Goal: Check status: Check status

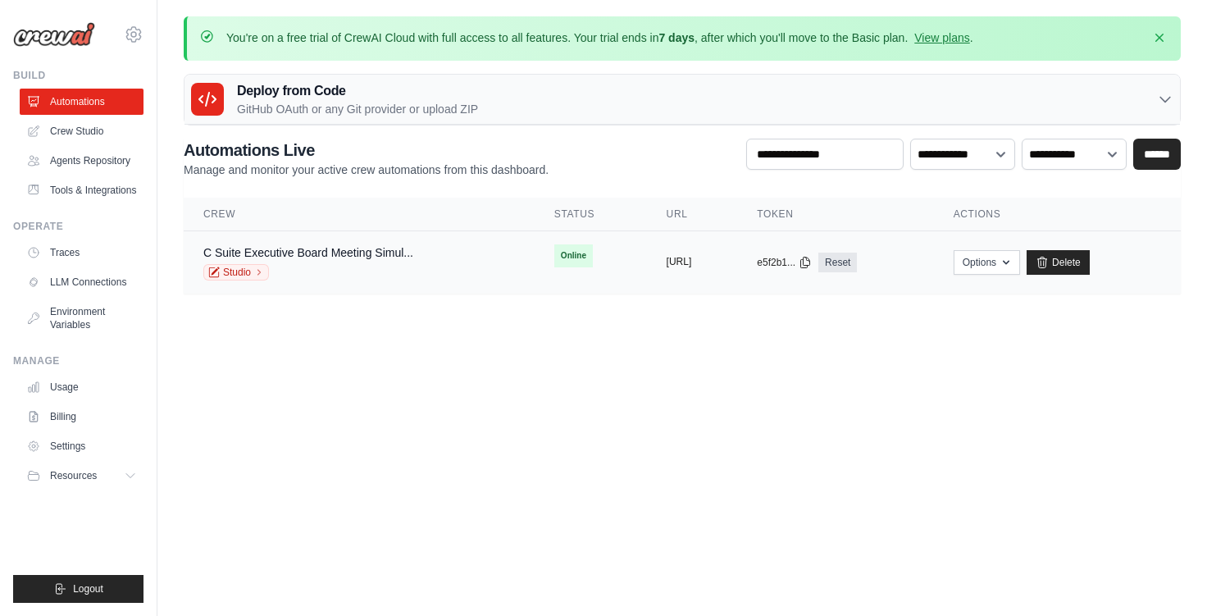
click at [667, 266] on button "https://c-suite-executive-board-mee" at bounding box center [679, 261] width 25 height 13
click at [357, 257] on link "C Suite Executive Board Meeting Simul..." at bounding box center [308, 252] width 210 height 13
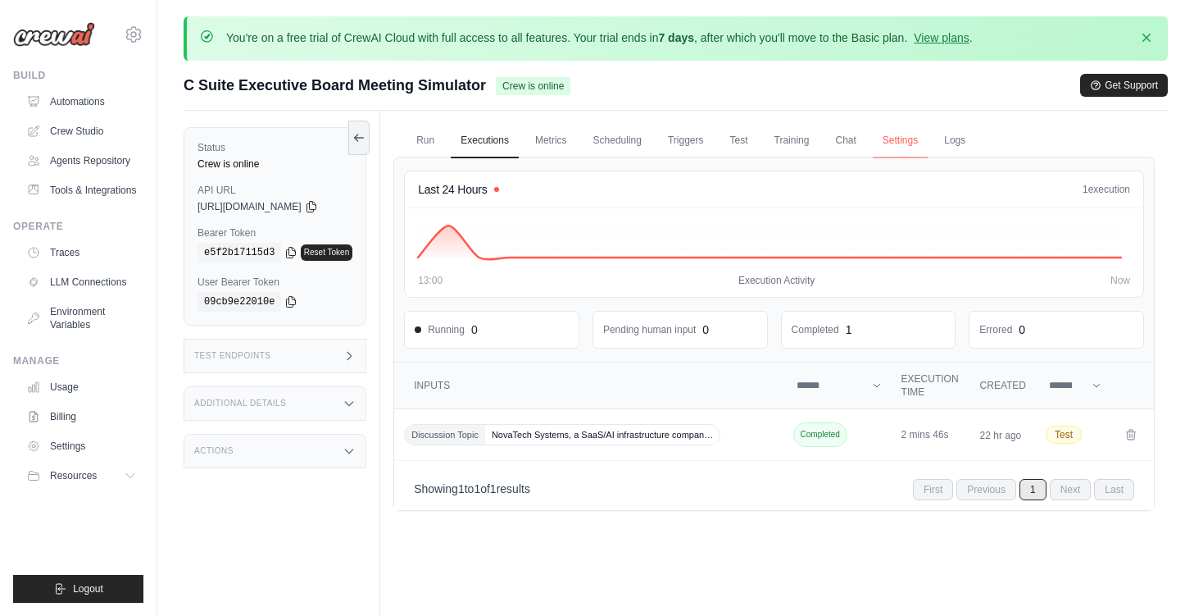
click at [926, 140] on link "Settings" at bounding box center [900, 141] width 55 height 34
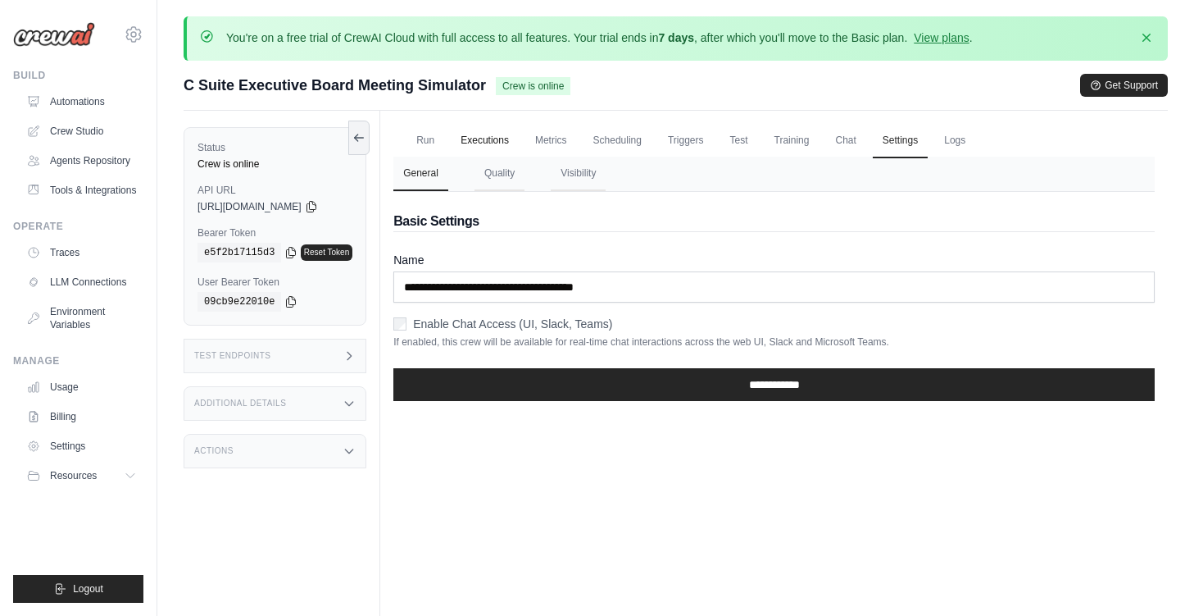
click at [474, 132] on link "Executions" at bounding box center [485, 141] width 68 height 34
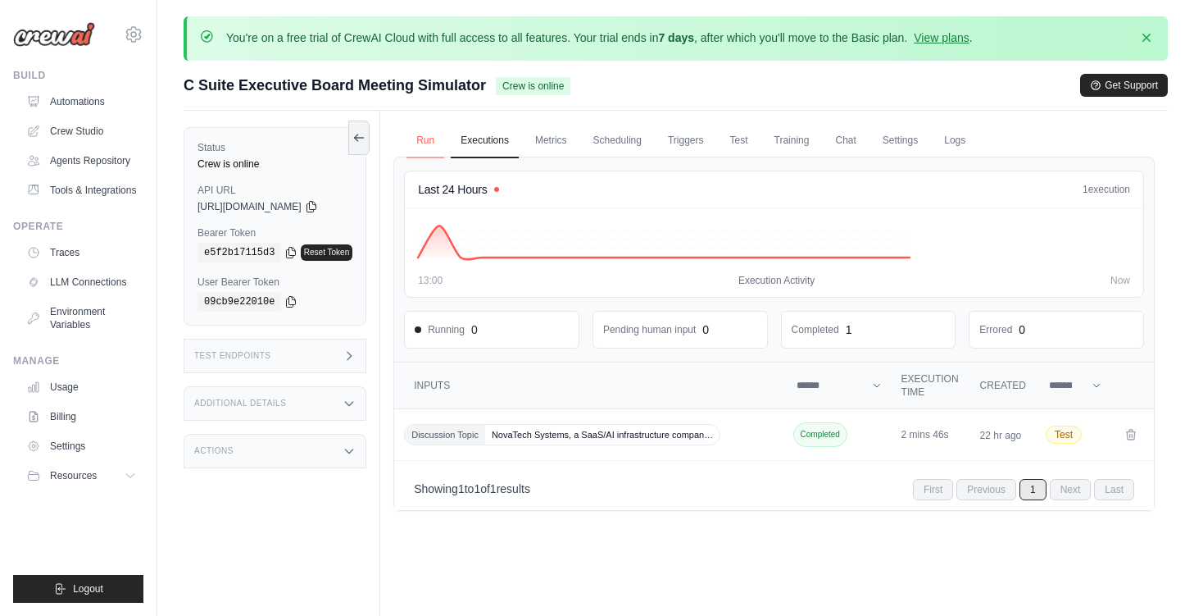
click at [421, 141] on link "Run" at bounding box center [426, 141] width 38 height 34
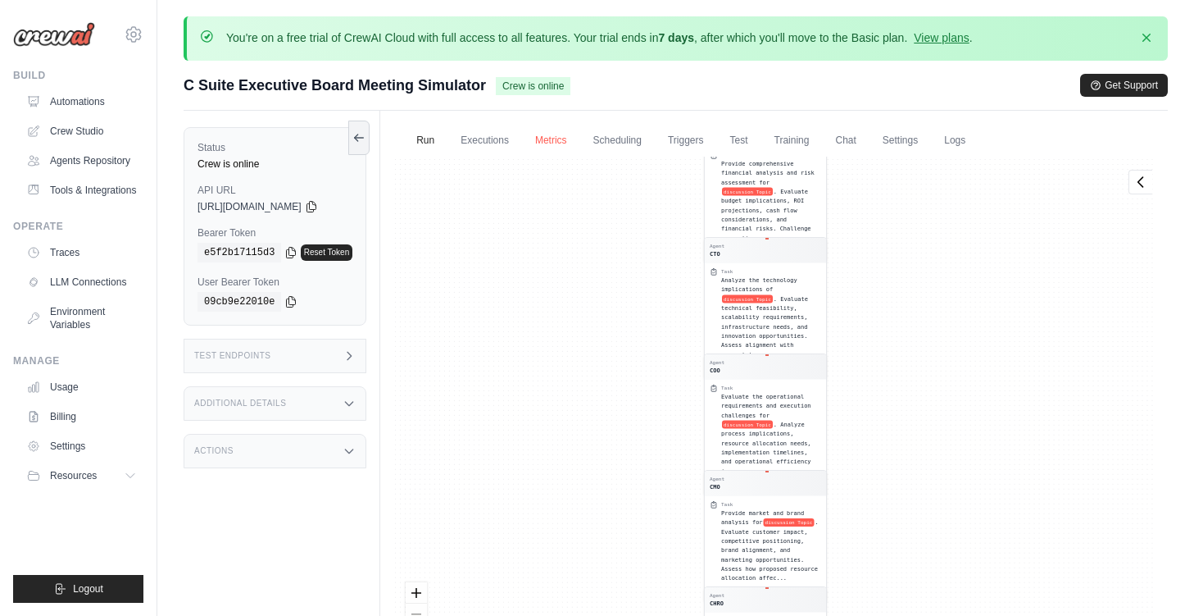
click at [547, 139] on link "Metrics" at bounding box center [552, 141] width 52 height 34
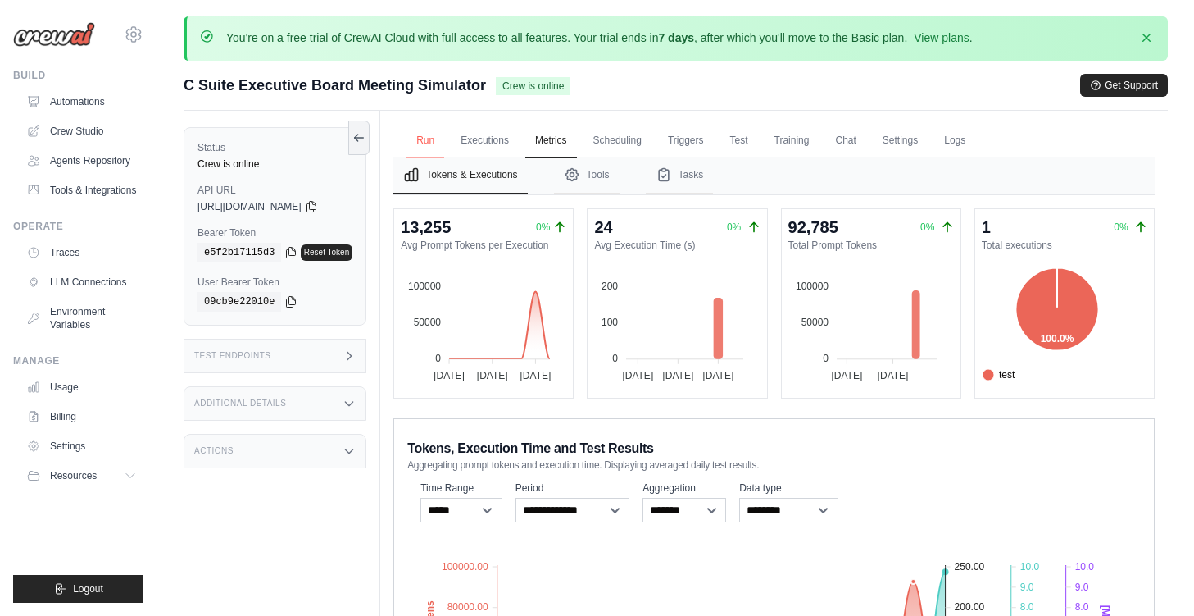
click at [444, 136] on link "Run" at bounding box center [426, 141] width 38 height 34
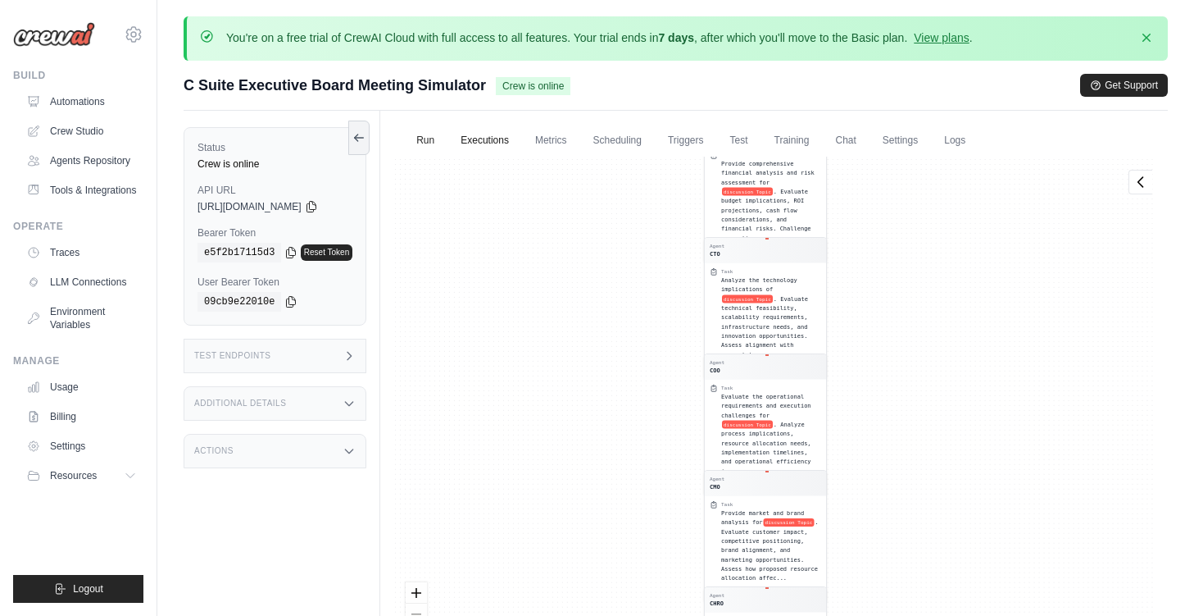
click at [494, 138] on link "Executions" at bounding box center [485, 141] width 68 height 34
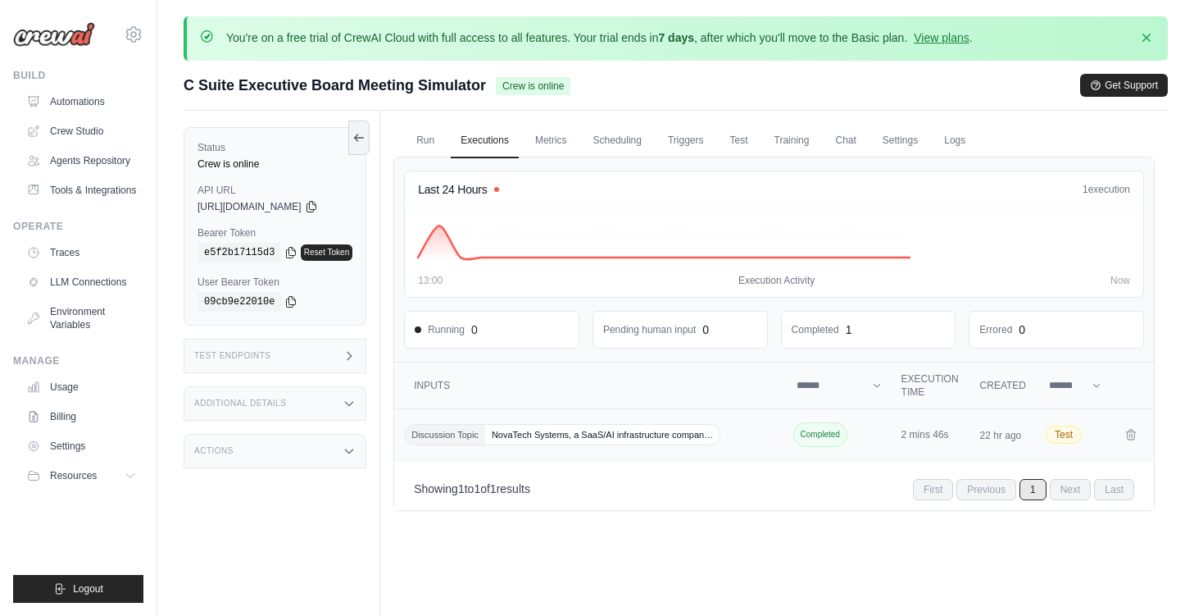
click at [799, 435] on span "Completed" at bounding box center [821, 434] width 54 height 25
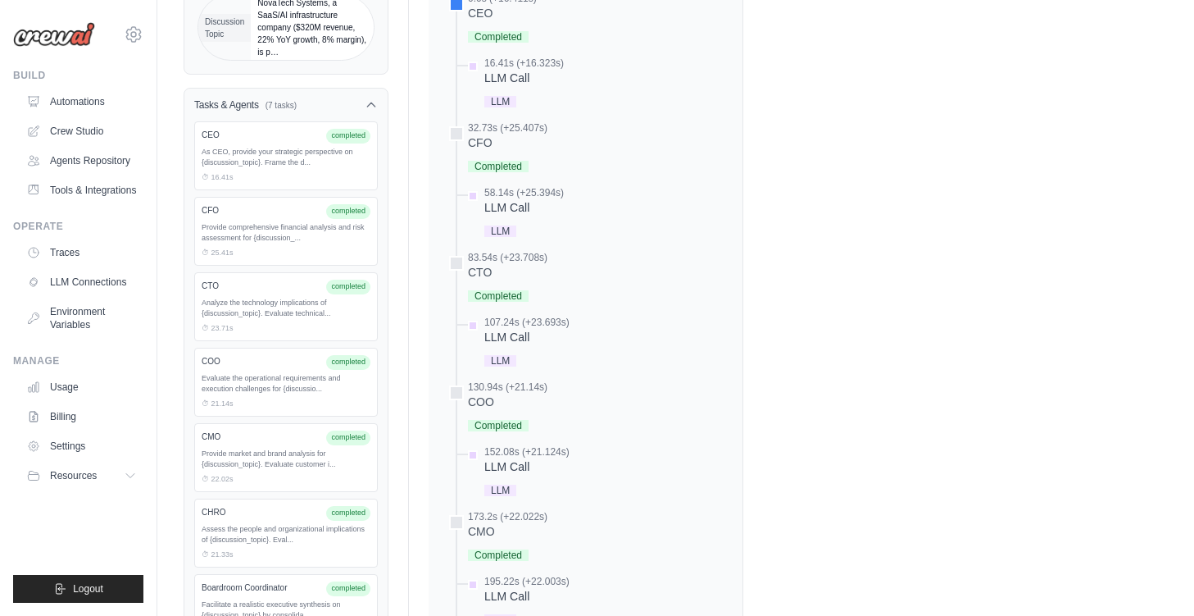
scroll to position [325, 0]
click at [480, 427] on span "Completed" at bounding box center [498, 424] width 61 height 11
click at [487, 391] on div "130.94s (+21.14s)" at bounding box center [508, 386] width 80 height 13
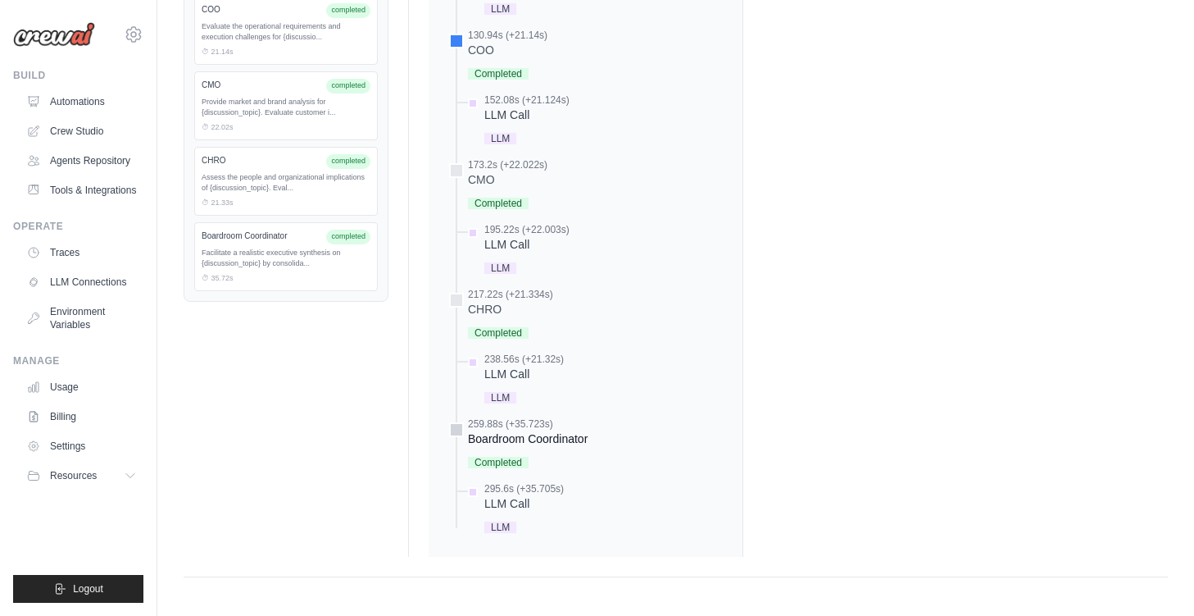
click at [519, 451] on div "Completed" at bounding box center [528, 461] width 120 height 22
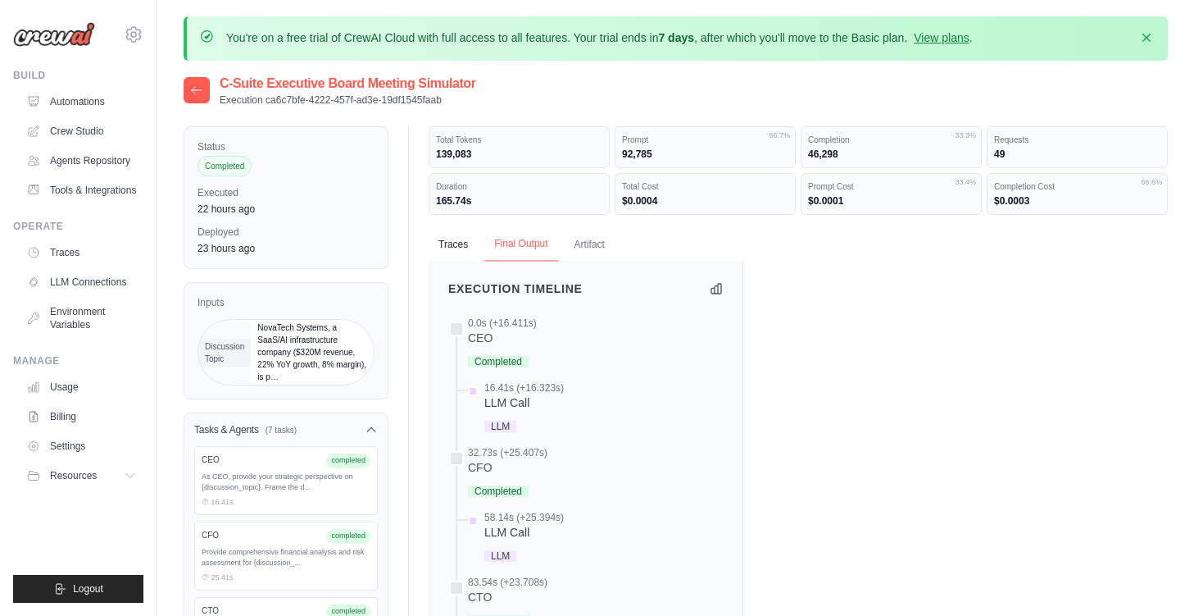
click at [533, 241] on button "Final Output" at bounding box center [521, 244] width 73 height 34
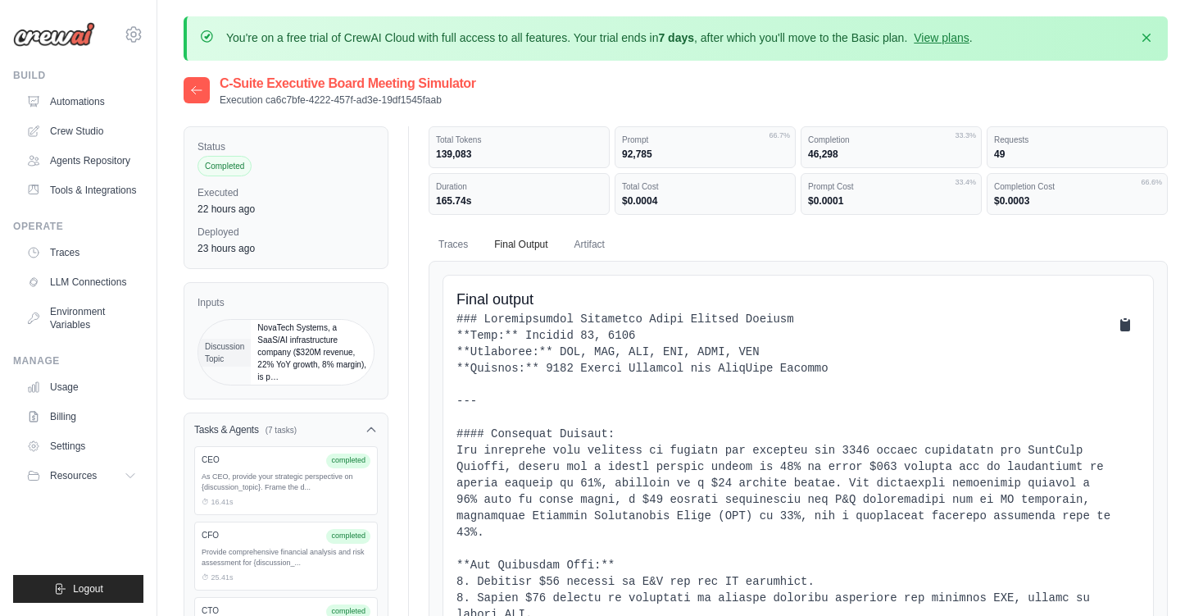
click at [1130, 326] on icon at bounding box center [1126, 325] width 10 height 12
